Goal: Task Accomplishment & Management: Use online tool/utility

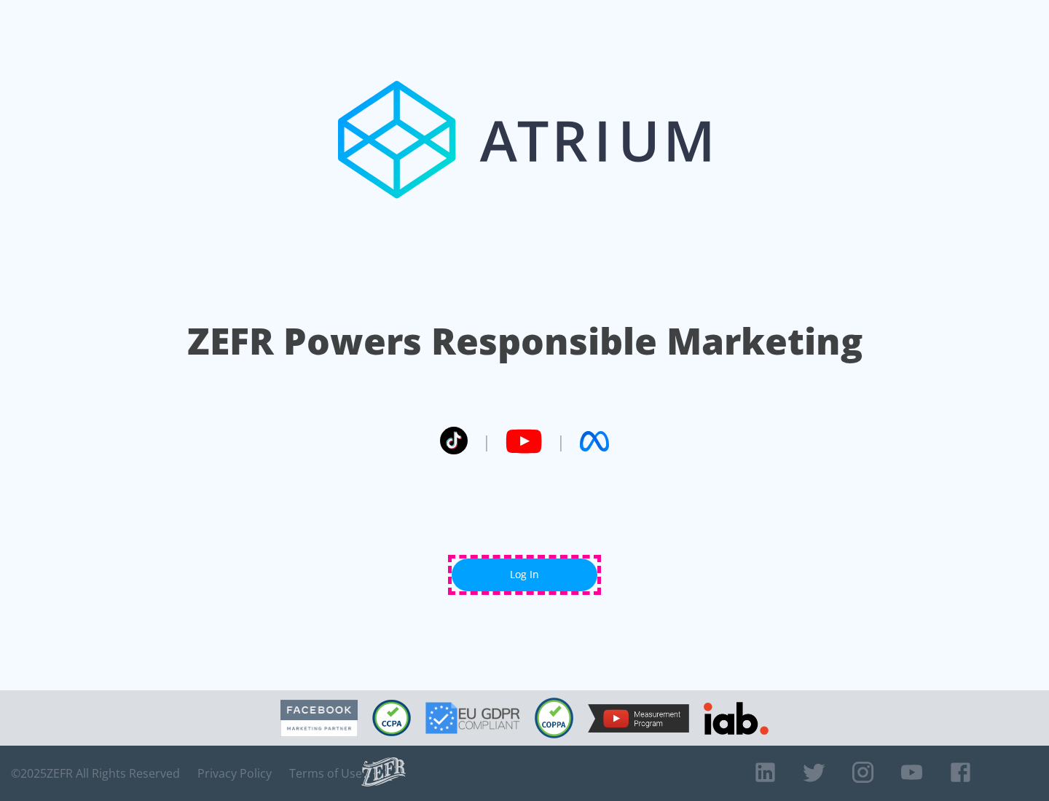
click at [524, 575] on link "Log In" at bounding box center [525, 575] width 146 height 33
